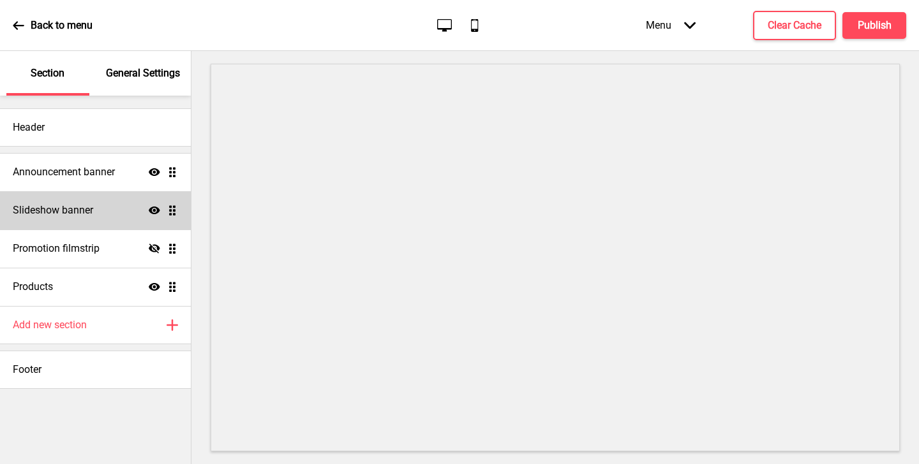
click at [121, 211] on div "Slideshow banner Show Drag" at bounding box center [95, 210] width 191 height 38
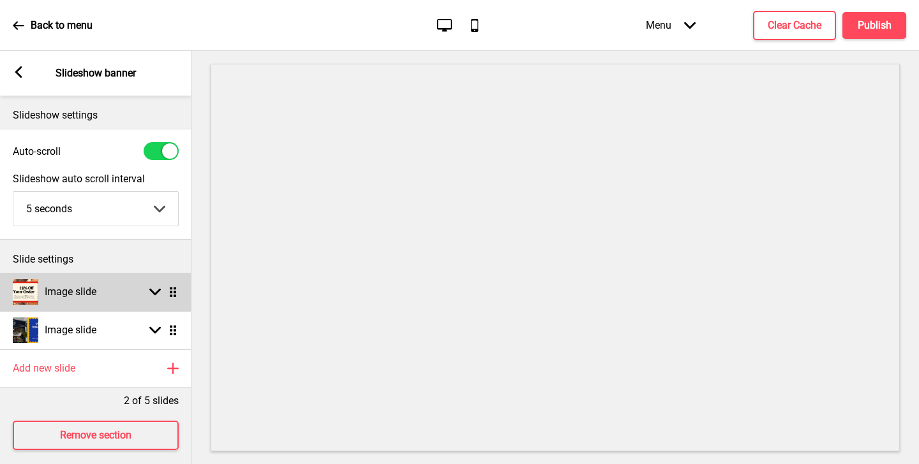
scroll to position [11, 0]
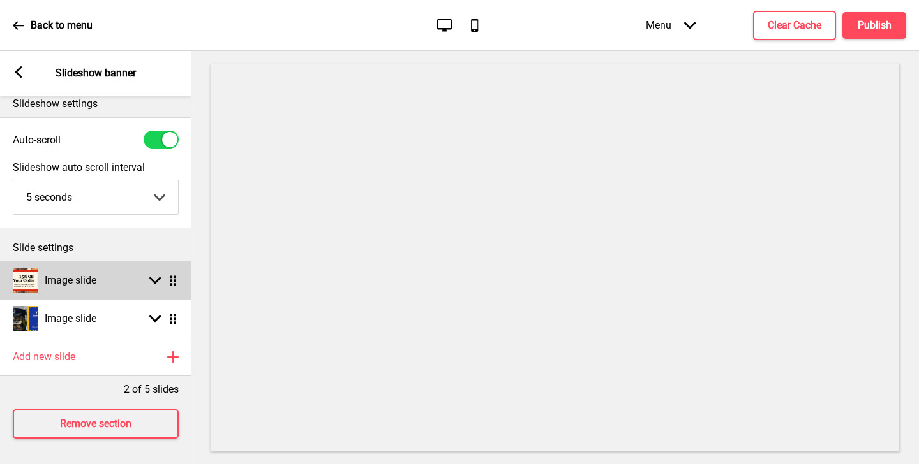
click at [128, 279] on div "Image slide Arrow down Drag" at bounding box center [95, 281] width 191 height 38
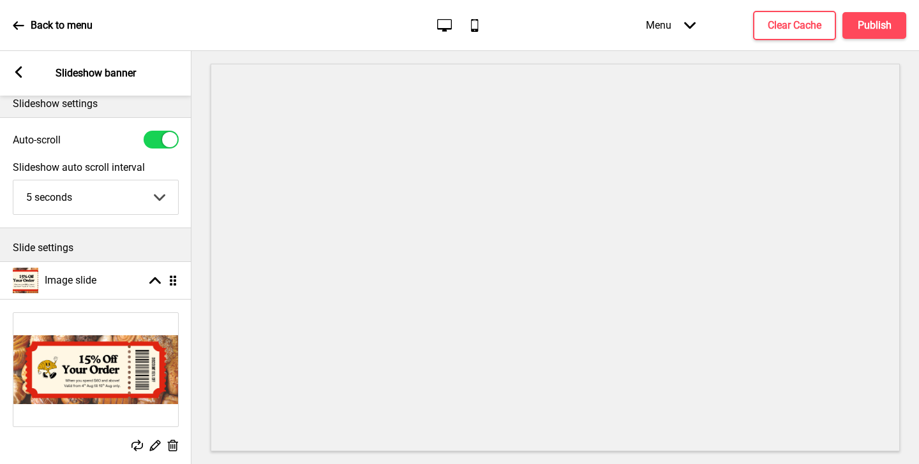
scroll to position [130, 0]
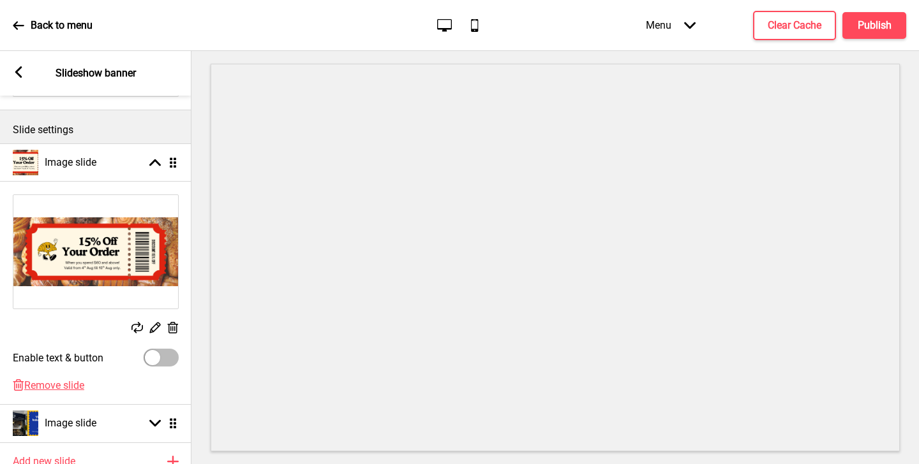
click at [174, 332] on rect at bounding box center [172, 328] width 13 height 13
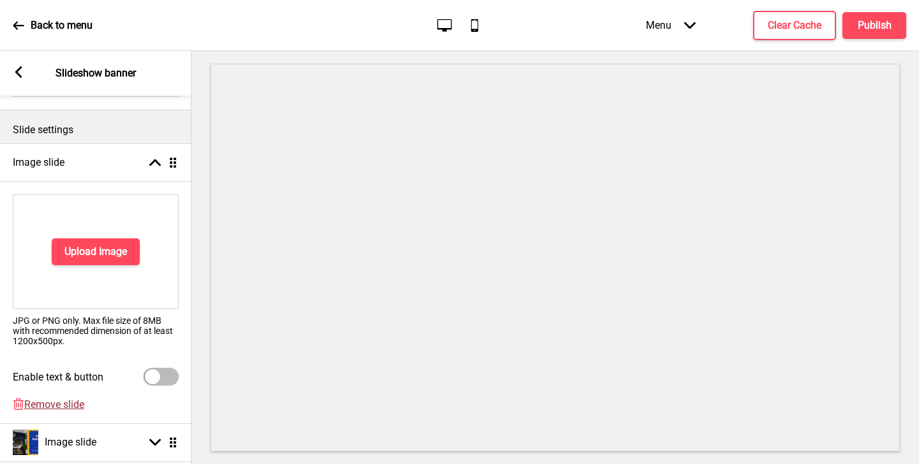
click at [71, 405] on span "Remove slide" at bounding box center [54, 405] width 60 height 12
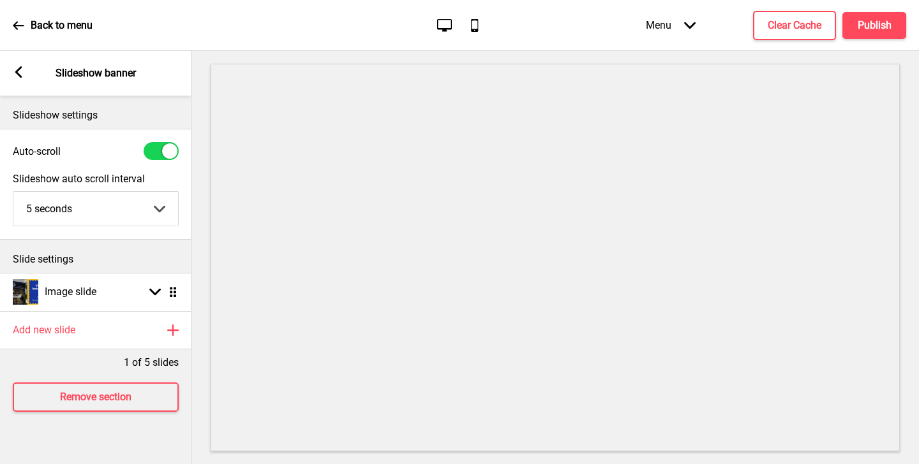
click at [880, 6] on div "Menu Arrow down Product Page Store Information Checkout Thank you Terms & Condi…" at bounding box center [750, 25] width 311 height 38
click at [891, 27] on button "Publish" at bounding box center [874, 25] width 64 height 27
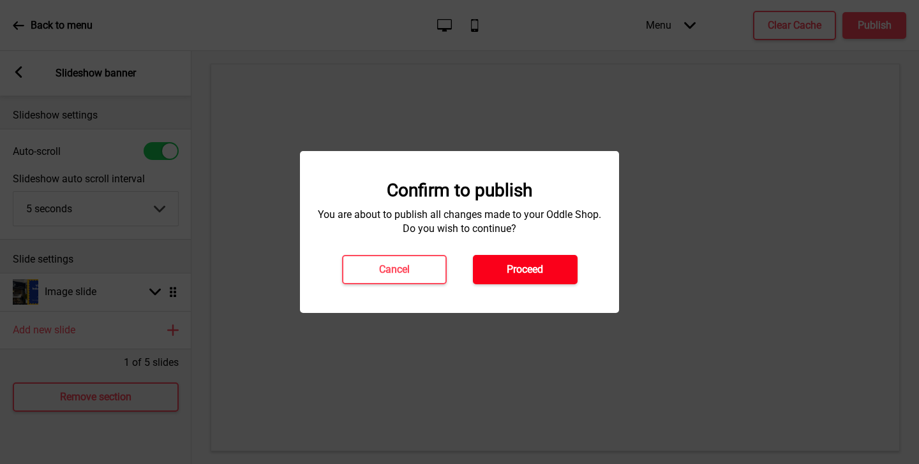
click at [536, 270] on h4 "Proceed" at bounding box center [525, 270] width 36 height 14
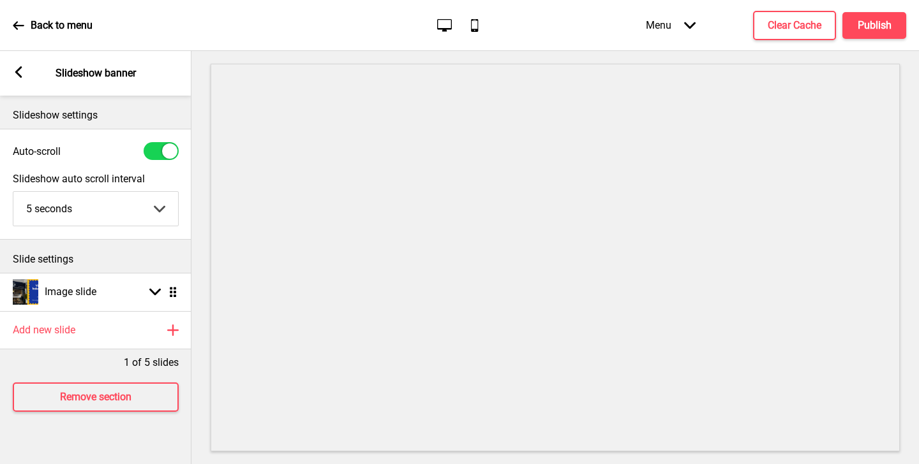
click at [22, 26] on icon at bounding box center [18, 25] width 11 height 8
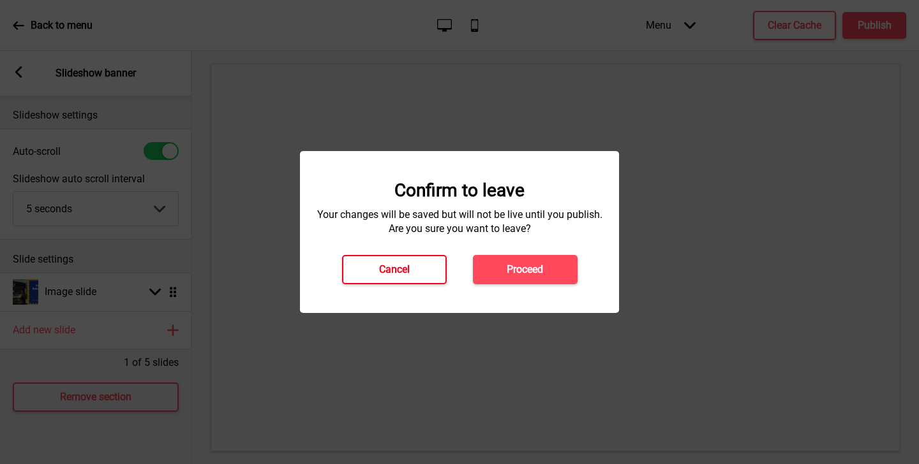
click at [410, 271] on button "Cancel" at bounding box center [394, 269] width 105 height 29
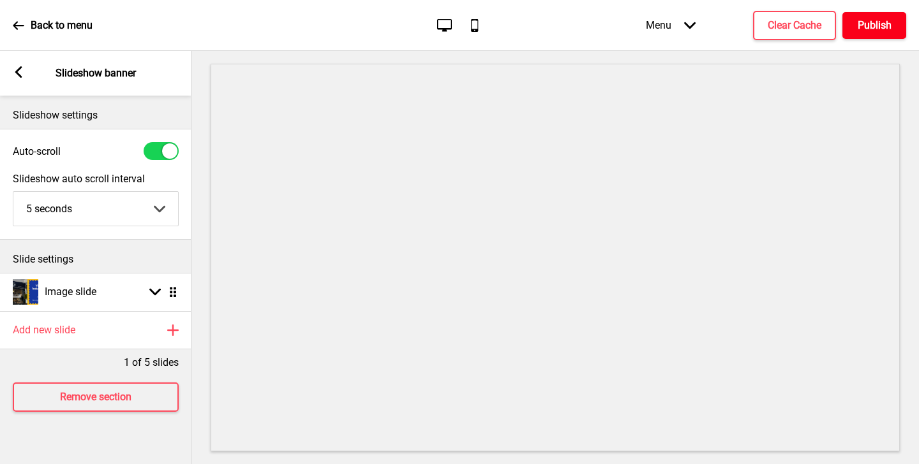
click at [873, 30] on h4 "Publish" at bounding box center [874, 26] width 34 height 14
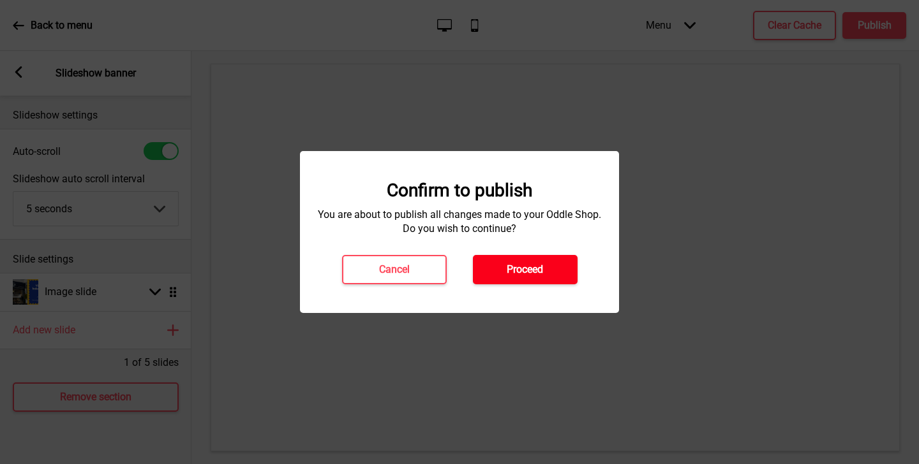
click at [519, 271] on h4 "Proceed" at bounding box center [525, 270] width 36 height 14
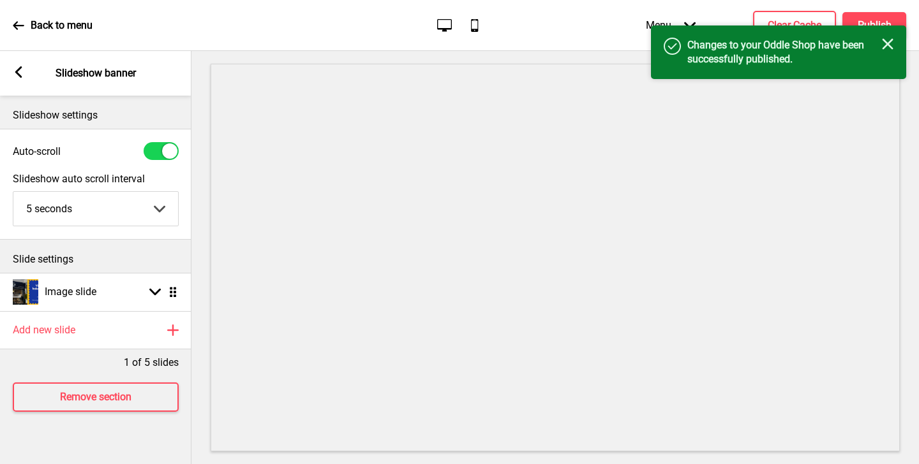
click at [21, 29] on icon at bounding box center [18, 25] width 11 height 11
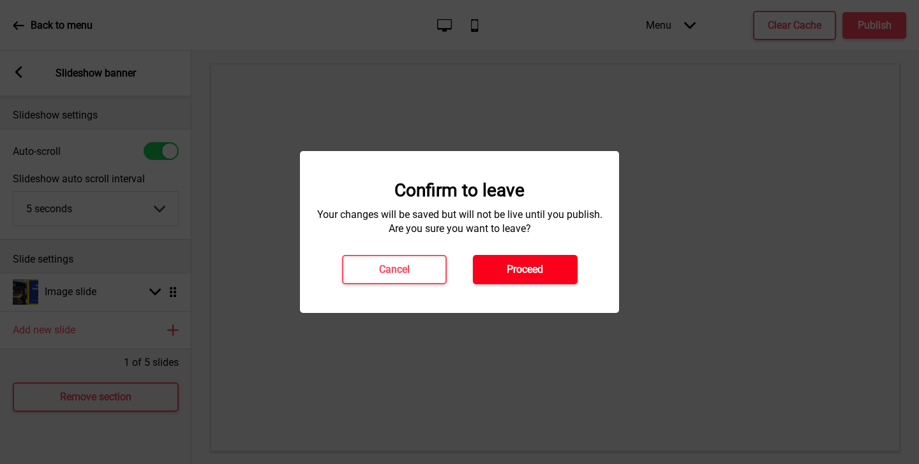
click at [555, 275] on button "Proceed" at bounding box center [525, 269] width 105 height 29
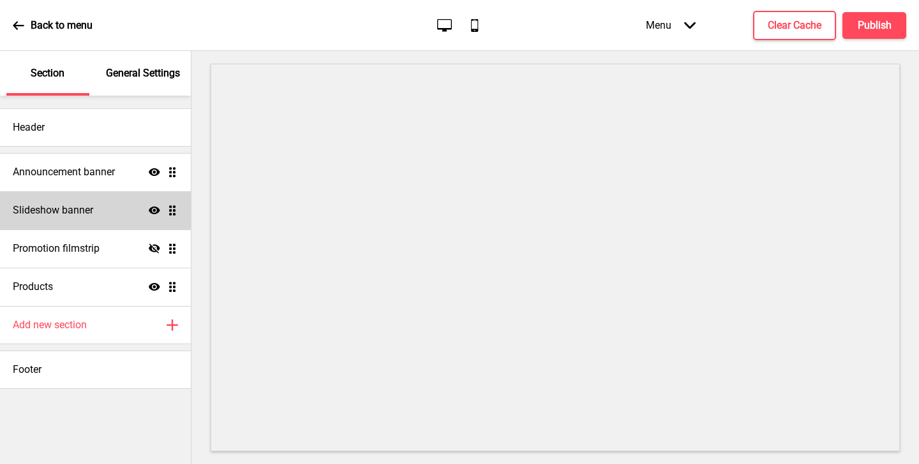
click at [121, 213] on div "Slideshow banner Show Drag" at bounding box center [95, 210] width 191 height 38
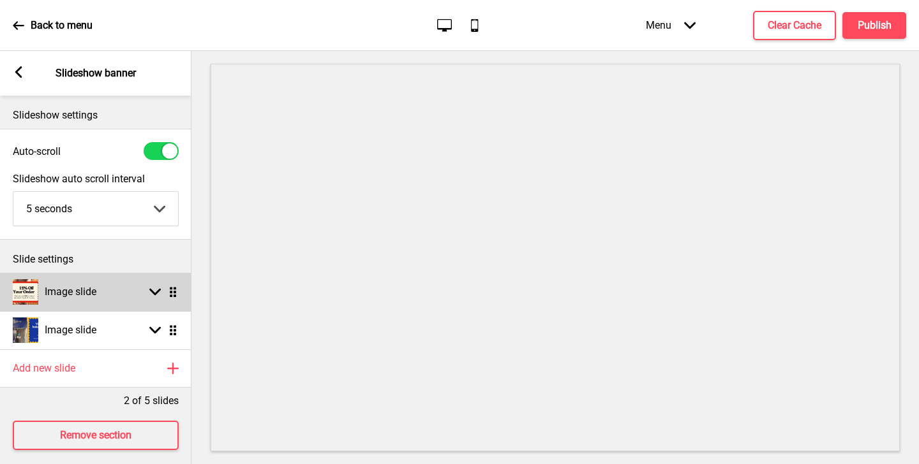
click at [130, 277] on div "Image slide Arrow down Drag" at bounding box center [95, 292] width 191 height 38
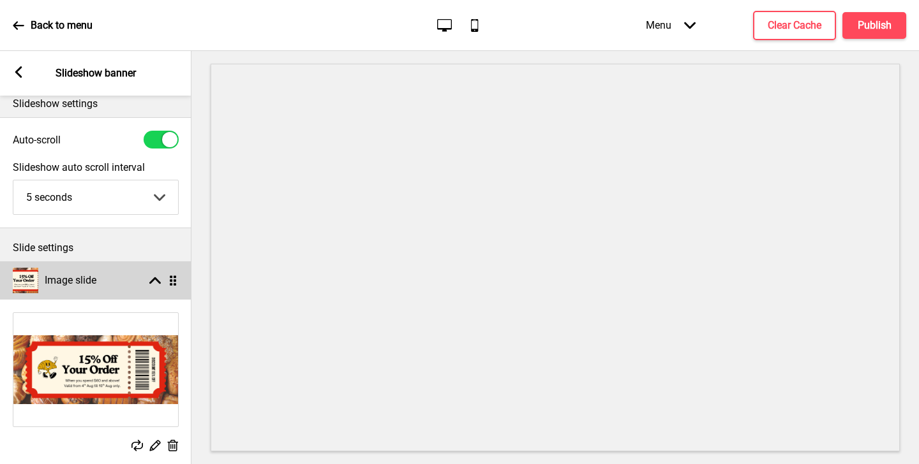
scroll to position [234, 0]
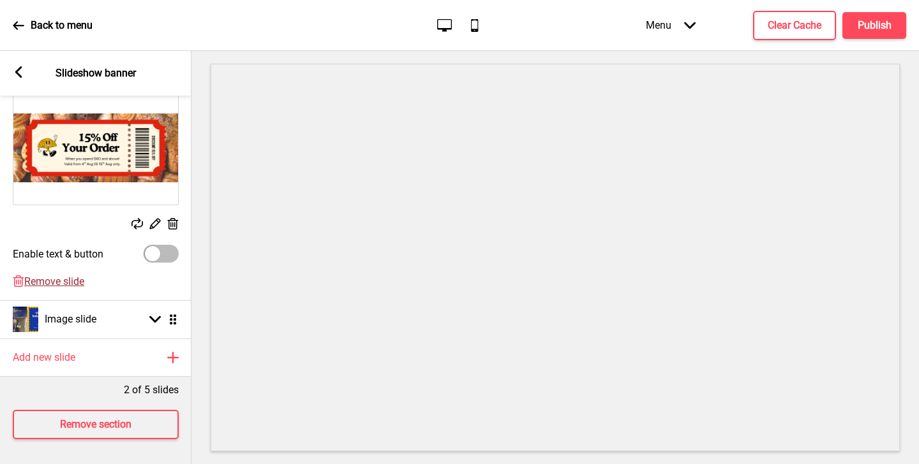
click at [69, 278] on span "Remove slide" at bounding box center [54, 282] width 60 height 12
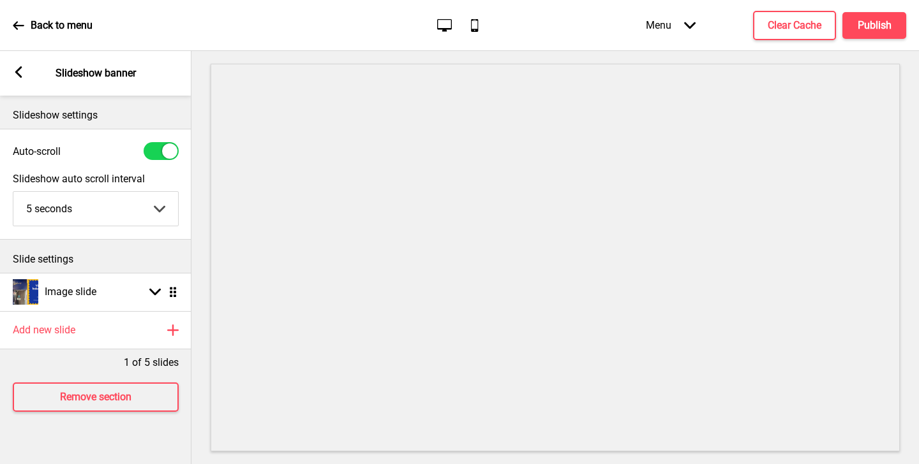
click at [16, 68] on rect at bounding box center [18, 71] width 11 height 11
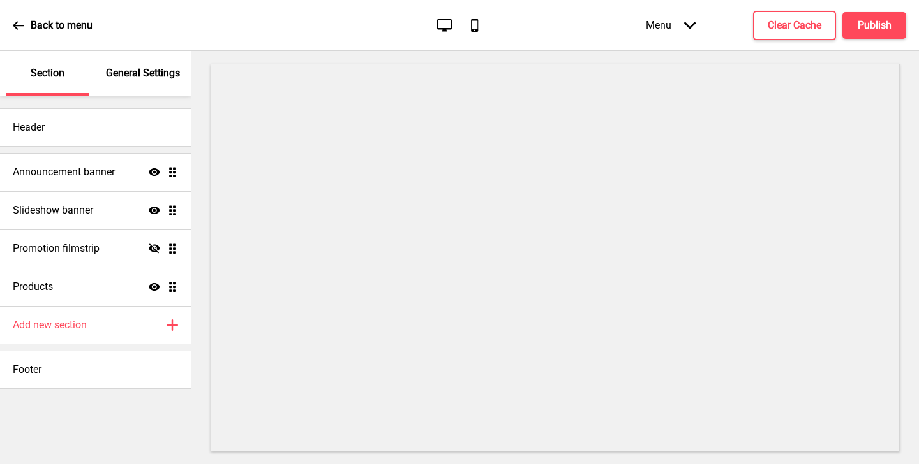
click at [878, 2] on div "Back to menu Desktop Mobile Menu Arrow down Product Page Store Information Chec…" at bounding box center [459, 25] width 919 height 51
click at [884, 29] on h4 "Publish" at bounding box center [874, 26] width 34 height 14
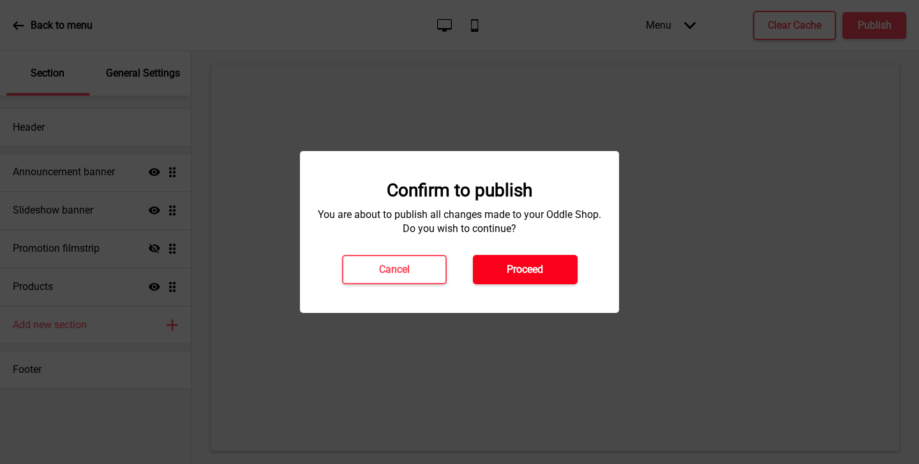
click at [536, 275] on h4 "Proceed" at bounding box center [525, 270] width 36 height 14
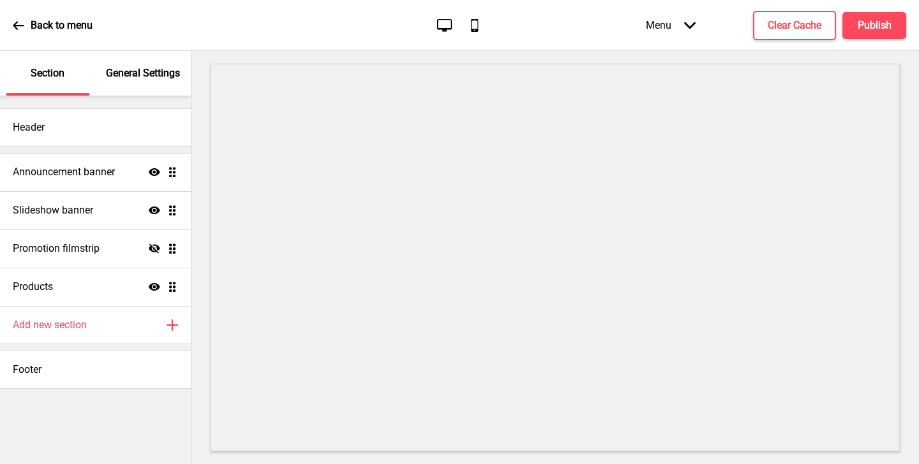
click at [42, 20] on p "Back to menu" at bounding box center [62, 26] width 62 height 14
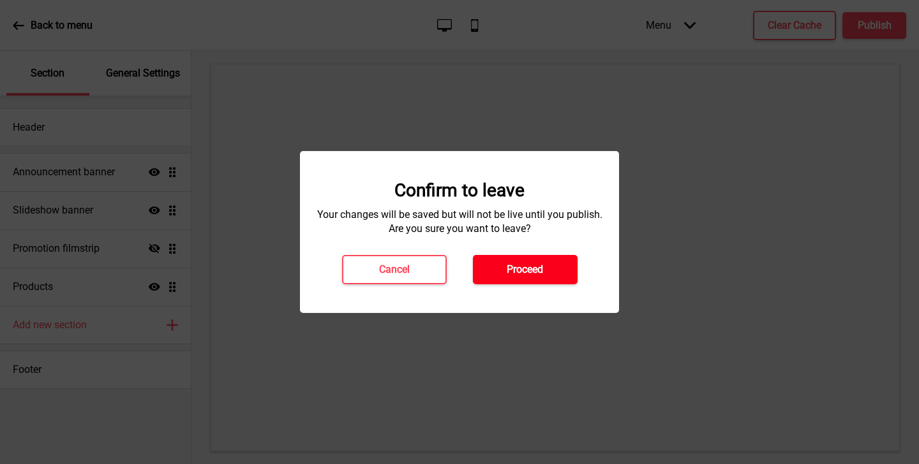
click at [533, 272] on h4 "Proceed" at bounding box center [525, 270] width 36 height 14
